Goal: Navigation & Orientation: Find specific page/section

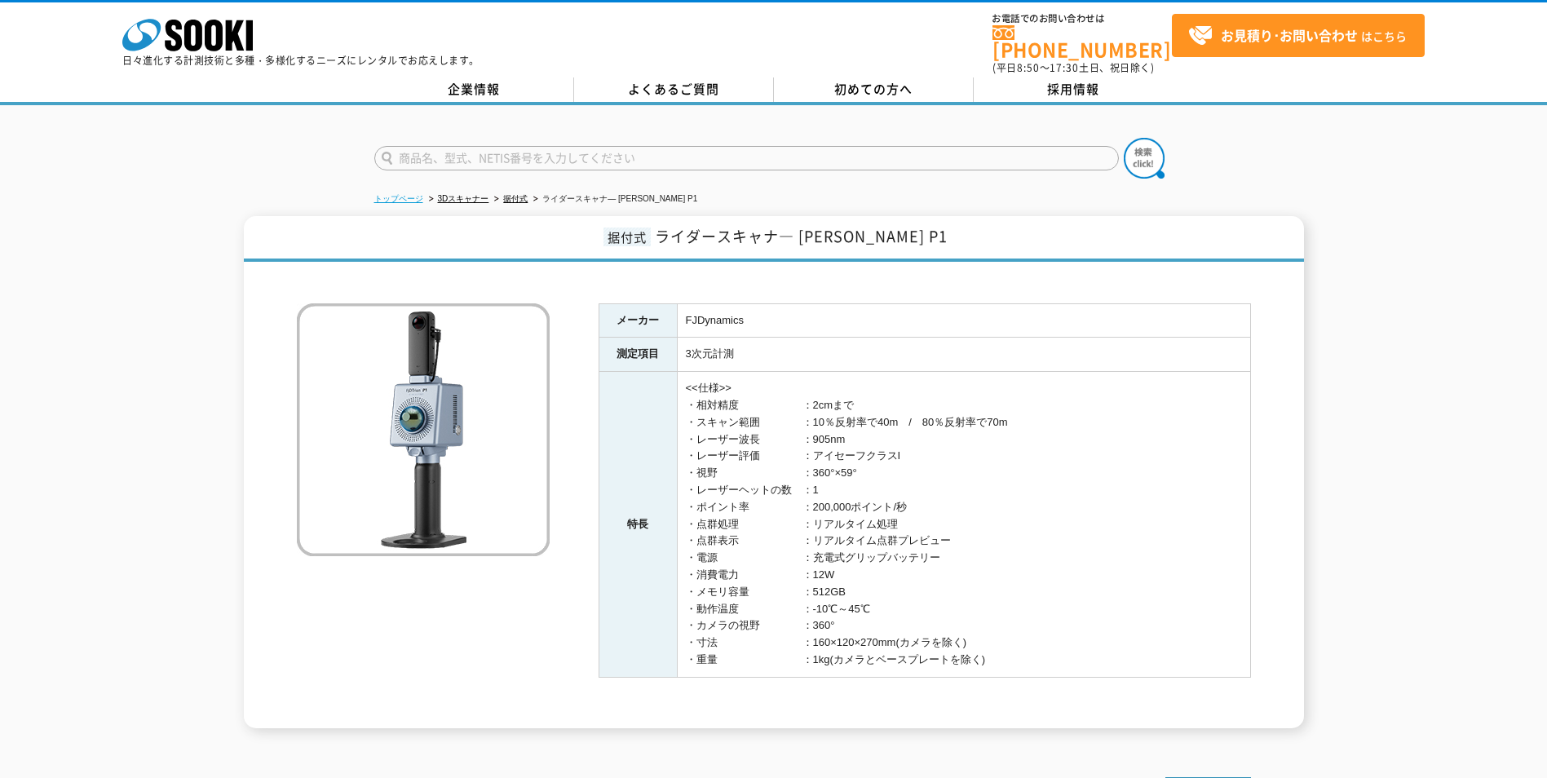
click at [414, 194] on link "トップページ" at bounding box center [398, 198] width 49 height 9
click at [459, 194] on link "3Dスキャナー" at bounding box center [463, 198] width 51 height 9
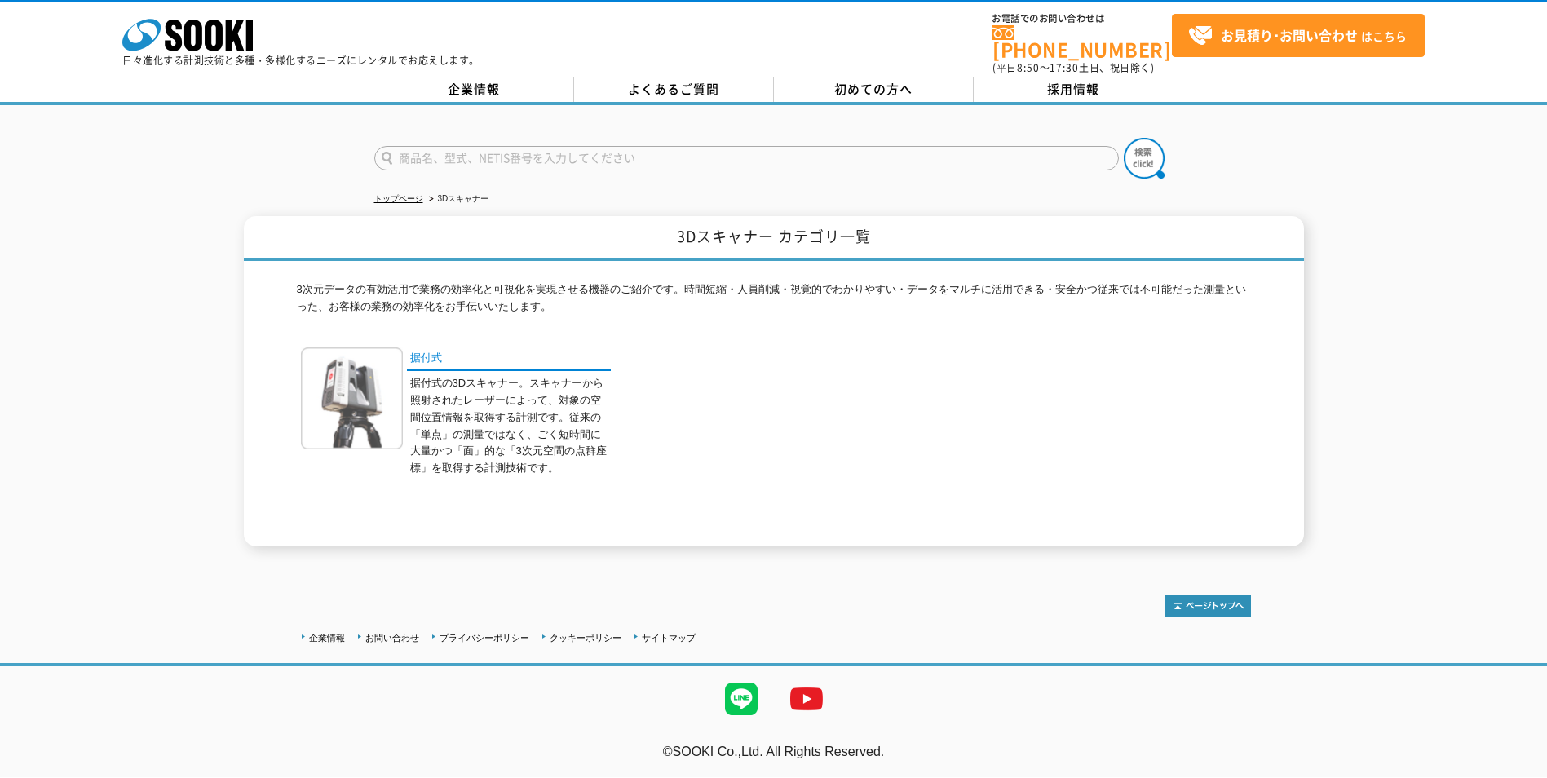
click at [360, 363] on img at bounding box center [352, 398] width 102 height 102
